Goal: Information Seeking & Learning: Learn about a topic

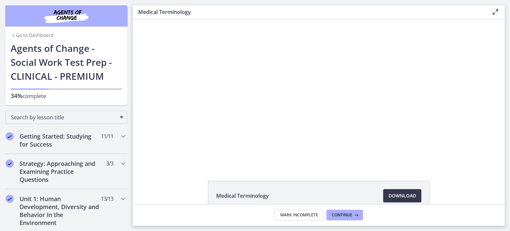
click at [11, 35] on icon "Chapters" at bounding box center [13, 35] width 5 height 5
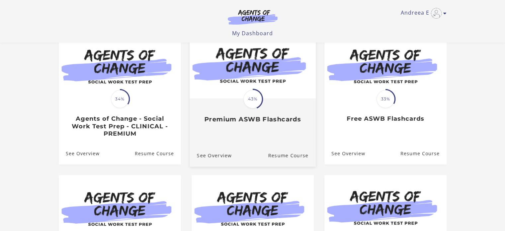
scroll to position [70, 0]
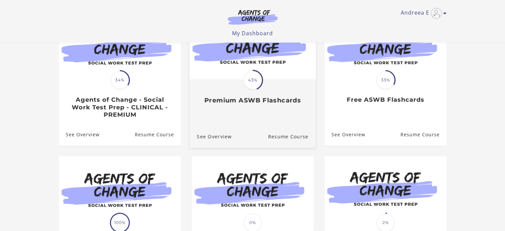
click at [289, 90] on div "Translation missing: en.liquid.partials.dashboard_course_card.progress_descript…" at bounding box center [252, 92] width 126 height 24
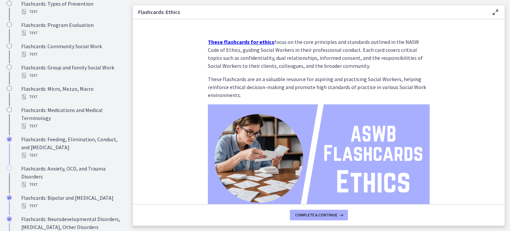
scroll to position [228, 0]
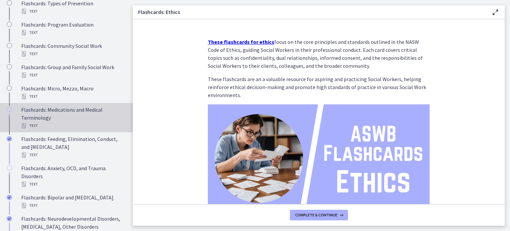
click at [100, 122] on div "Flashcards: Medications and Medical Terminology Text" at bounding box center [73, 118] width 104 height 24
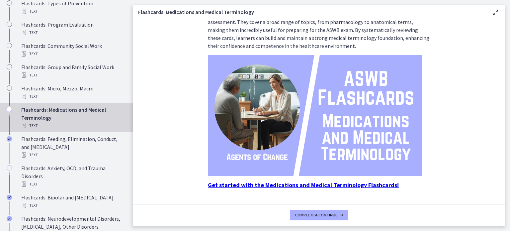
scroll to position [89, 0]
click at [324, 186] on strong "Get started with the Medications and Medical Terminology Flashcards!" at bounding box center [303, 185] width 191 height 8
